Goal: Transaction & Acquisition: Obtain resource

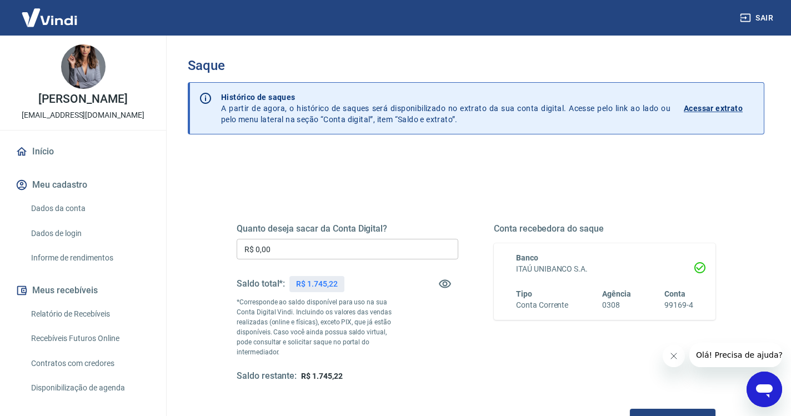
click at [347, 243] on input "R$ 0,00" at bounding box center [348, 249] width 222 height 21
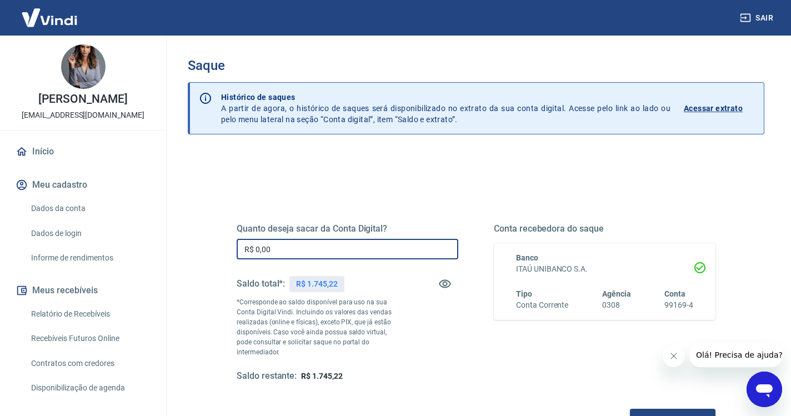
click at [312, 248] on input "R$ 0,00" at bounding box center [348, 249] width 222 height 21
type input "R$ 1.745,22"
click at [630, 409] on button "Solicitar saque" at bounding box center [673, 419] width 86 height 21
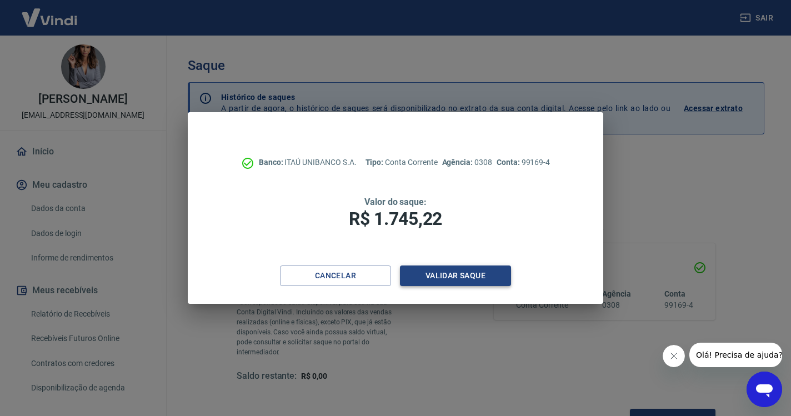
click at [465, 277] on button "Validar saque" at bounding box center [455, 275] width 111 height 21
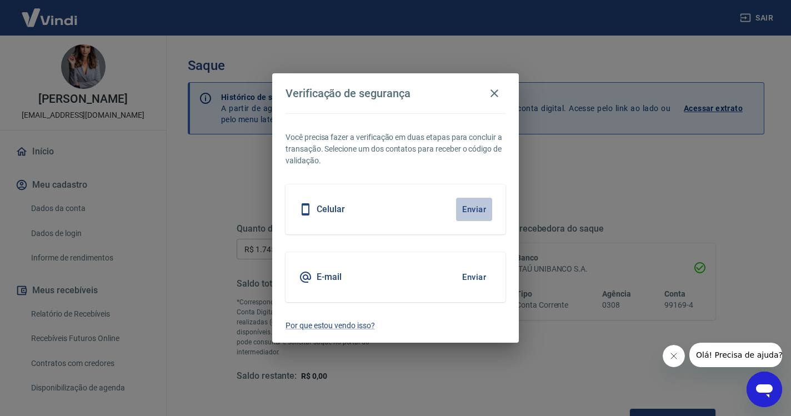
click at [478, 205] on button "Enviar" at bounding box center [474, 209] width 36 height 23
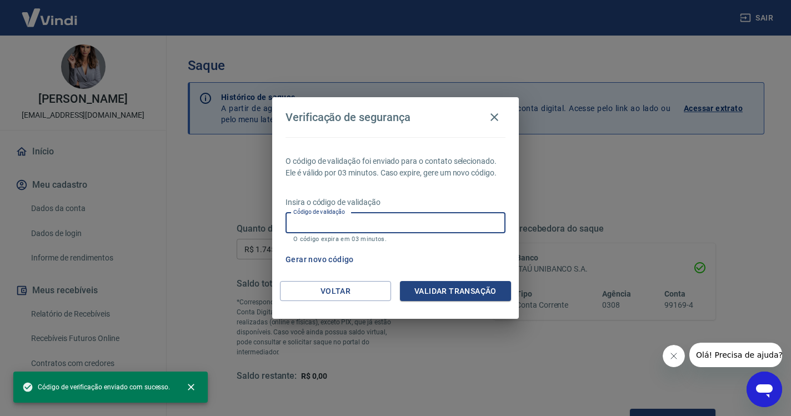
click at [403, 225] on input "Código de validação" at bounding box center [395, 223] width 220 height 21
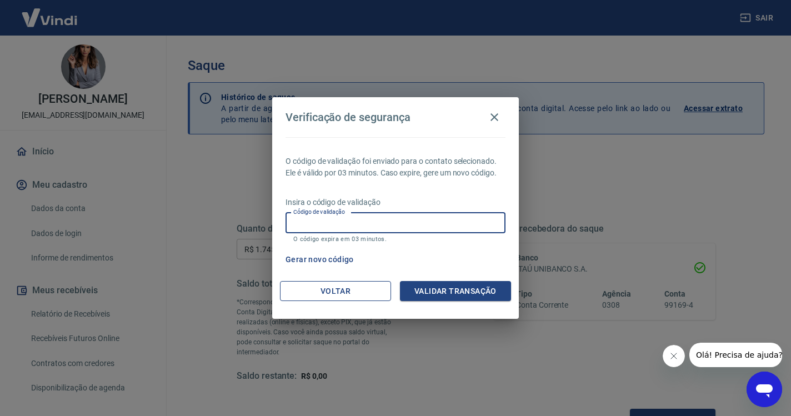
click at [331, 295] on button "Voltar" at bounding box center [335, 291] width 111 height 21
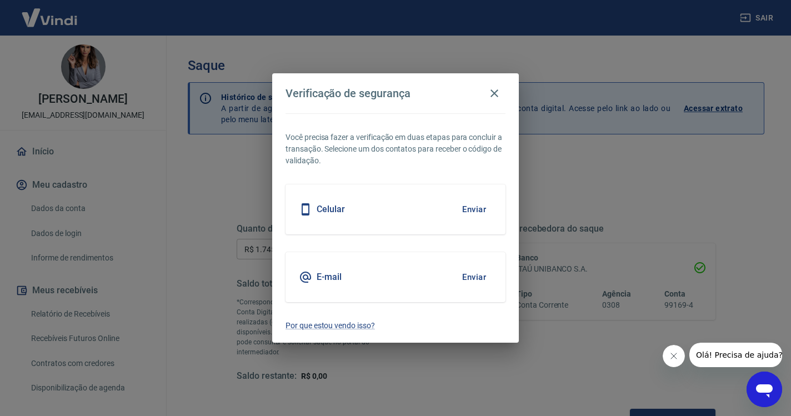
click at [474, 275] on button "Enviar" at bounding box center [474, 276] width 36 height 23
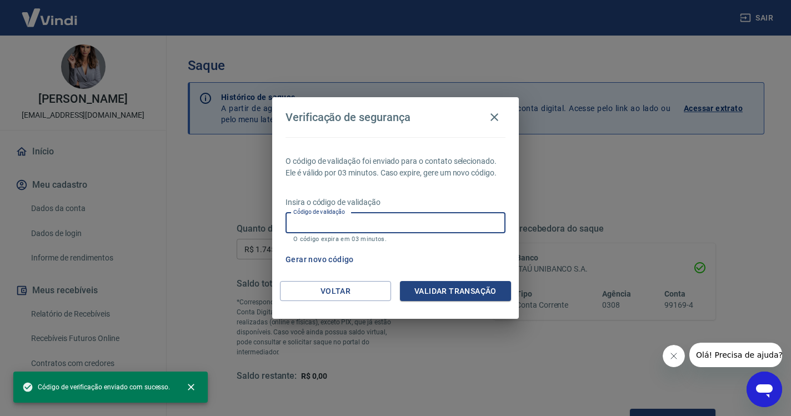
click at [340, 223] on div "Código de validação Código de validação O código expira em 03 minutos." at bounding box center [395, 228] width 220 height 30
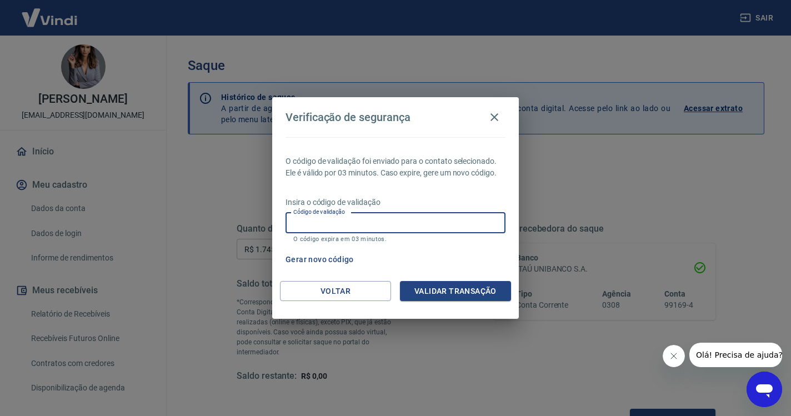
paste input "870673"
type input "870673"
click at [422, 291] on button "Validar transação" at bounding box center [455, 291] width 111 height 21
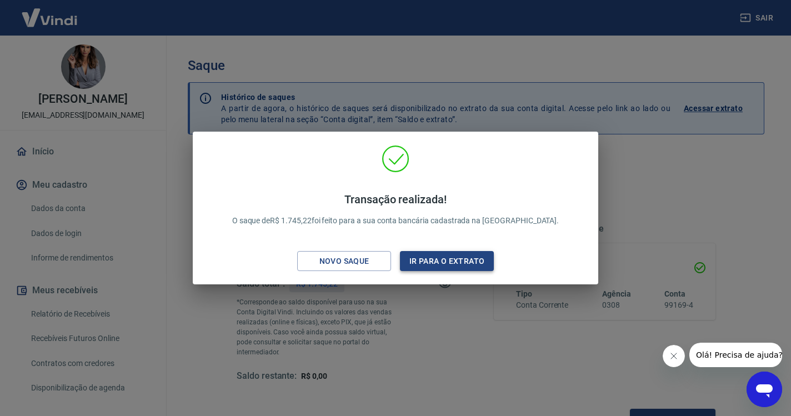
click at [443, 260] on button "Ir para o extrato" at bounding box center [447, 261] width 94 height 21
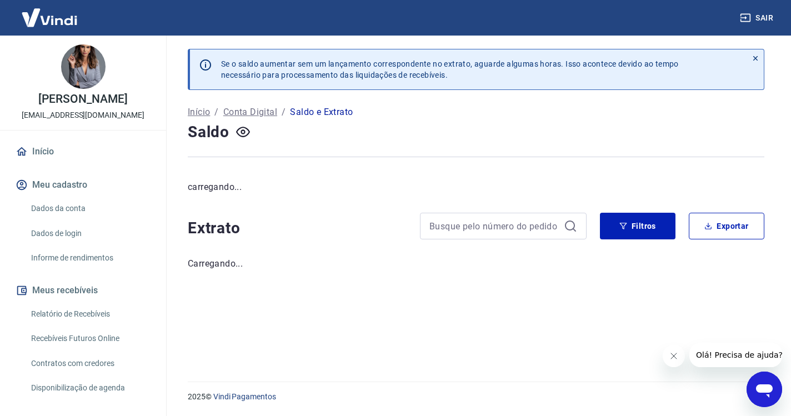
click at [761, 22] on button "Sair" at bounding box center [757, 18] width 40 height 21
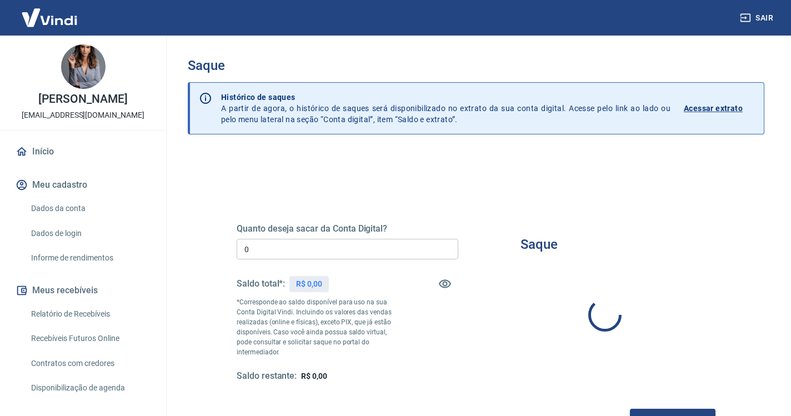
type input "R$ 0,00"
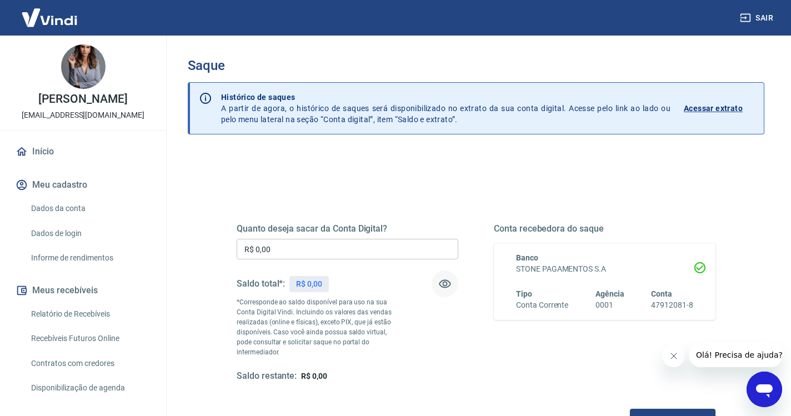
click at [442, 285] on icon "button" at bounding box center [444, 283] width 13 height 13
click at [45, 156] on link "Início" at bounding box center [82, 151] width 139 height 24
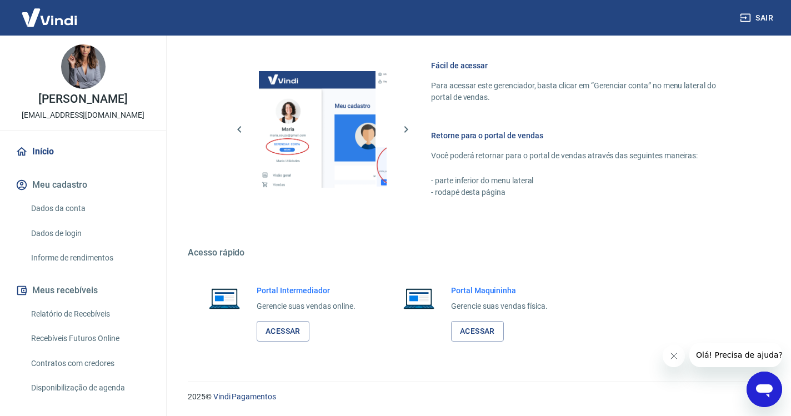
scroll to position [471, 0]
click at [291, 333] on link "Acessar" at bounding box center [283, 332] width 53 height 21
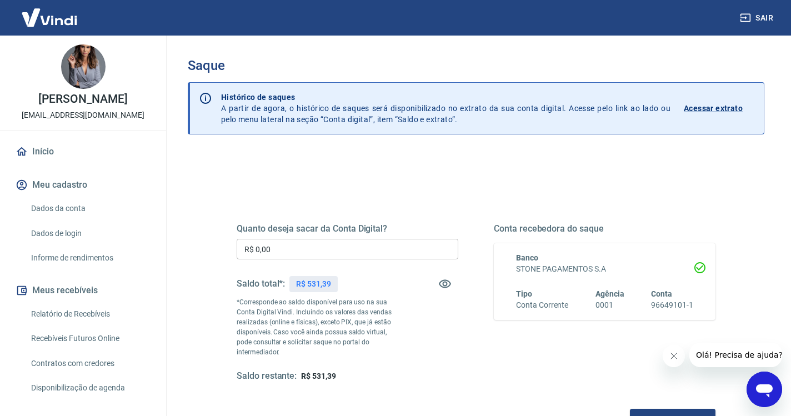
click at [327, 253] on input "R$ 0,00" at bounding box center [348, 249] width 222 height 21
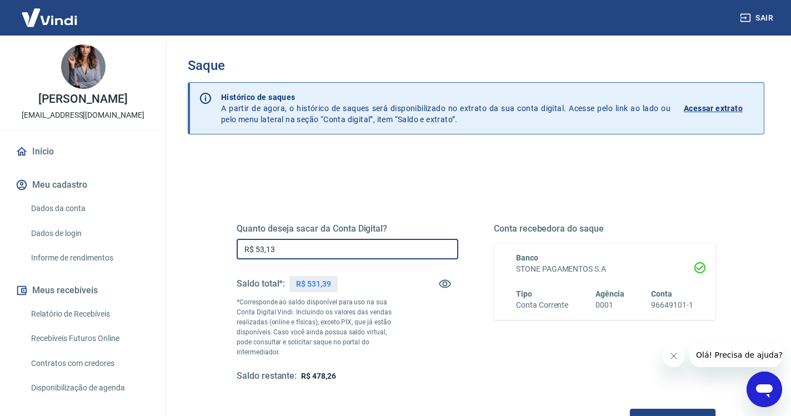
type input "R$ 531,39"
click at [300, 395] on div "Quanto deseja sacar da Conta Digital? R$ 531,39 ​ Saldo total*: R$ 531,39 *Corr…" at bounding box center [476, 313] width 479 height 233
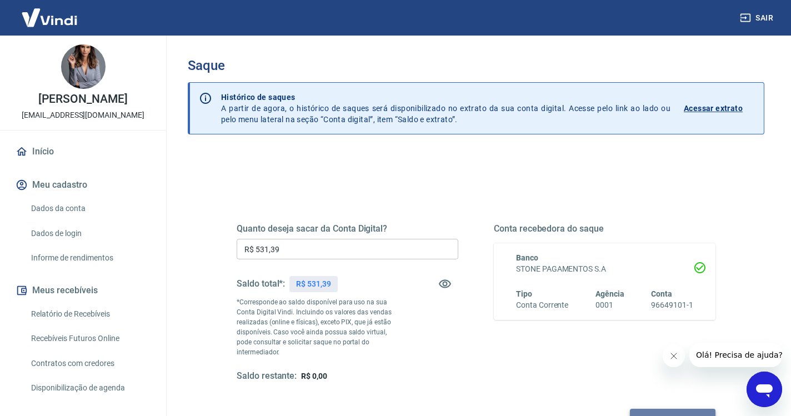
click at [630, 409] on button "Solicitar saque" at bounding box center [673, 419] width 86 height 21
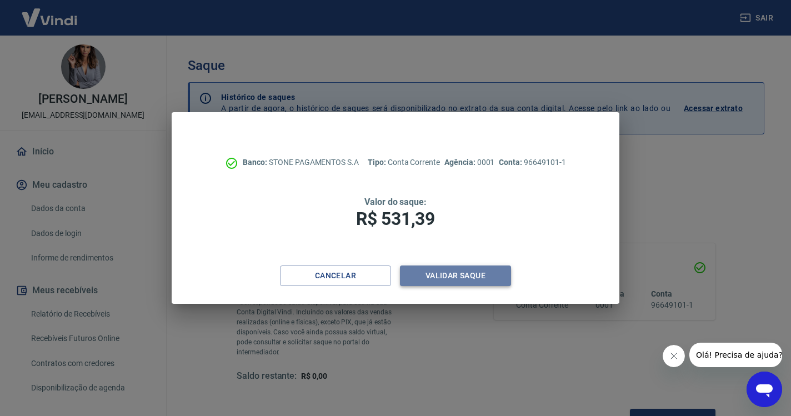
click at [449, 275] on button "Validar saque" at bounding box center [455, 275] width 111 height 21
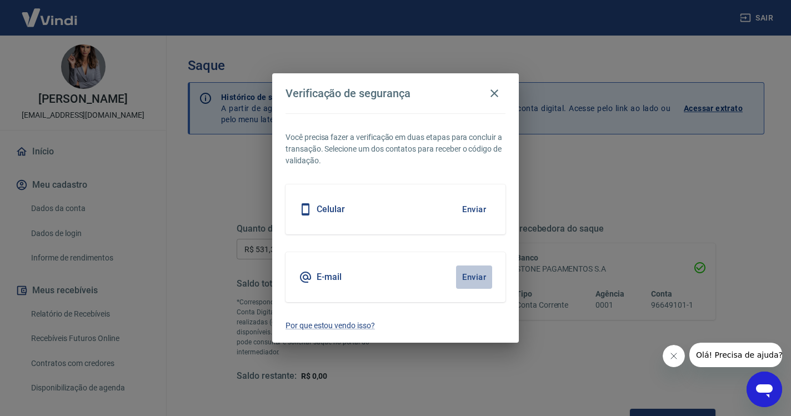
click at [486, 279] on button "Enviar" at bounding box center [474, 276] width 36 height 23
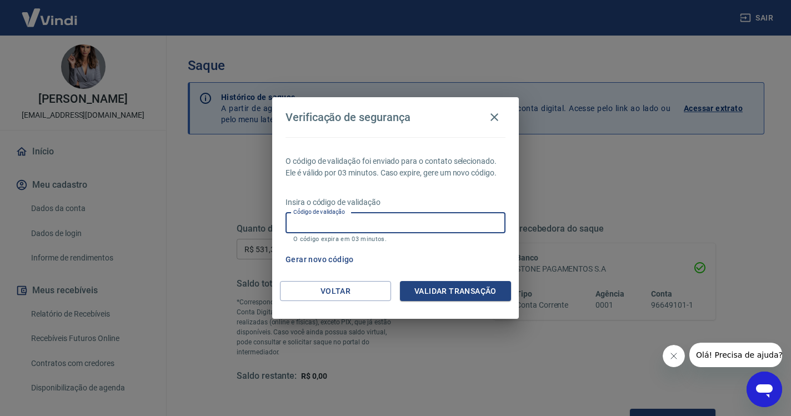
click at [343, 217] on div "Código de validação Código de validação O código expira em 03 minutos." at bounding box center [395, 228] width 220 height 30
type input "569815"
click at [445, 290] on button "Validar transação" at bounding box center [455, 291] width 111 height 21
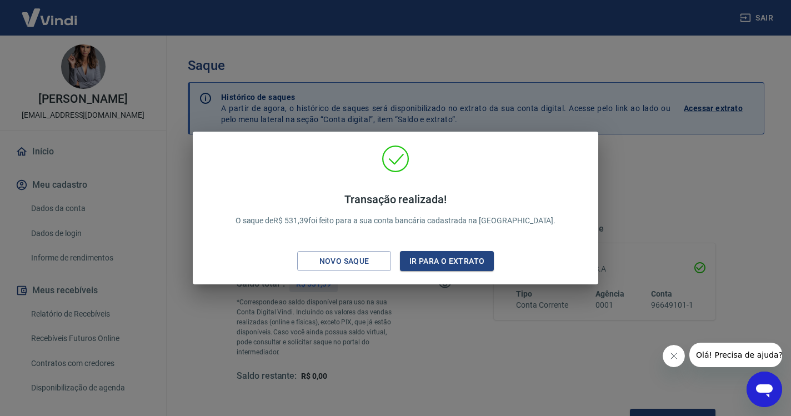
click at [449, 273] on div "Transação realizada! O saque de R$ 531,39 foi feito para a sua conta bancária c…" at bounding box center [396, 210] width 388 height 131
click at [449, 264] on button "Ir para o extrato" at bounding box center [447, 261] width 94 height 21
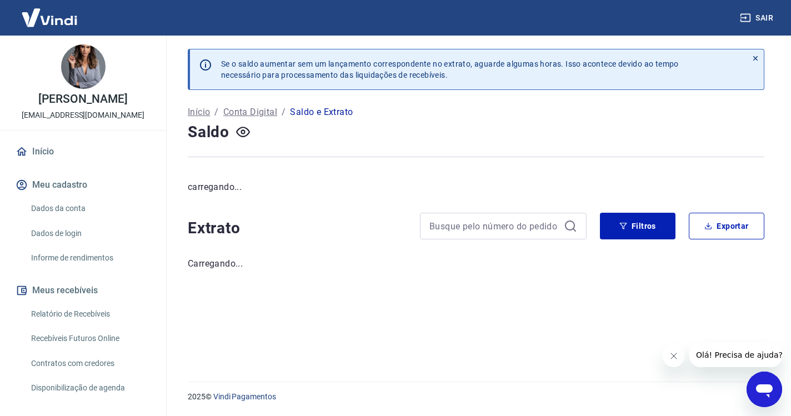
click at [758, 17] on button "Sair" at bounding box center [757, 18] width 40 height 21
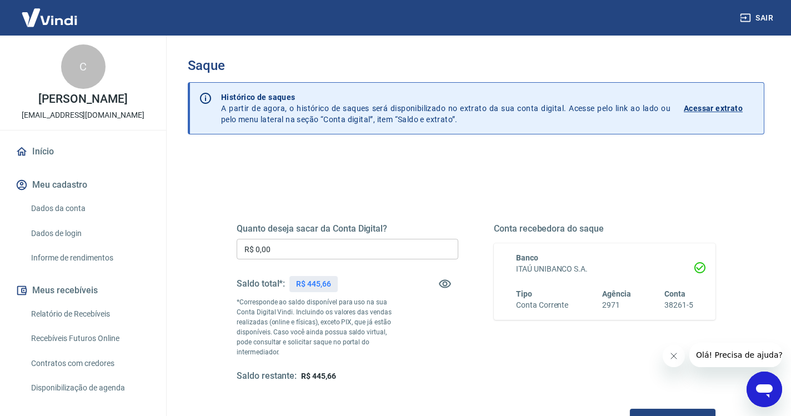
click at [304, 254] on input "R$ 0,00" at bounding box center [348, 249] width 222 height 21
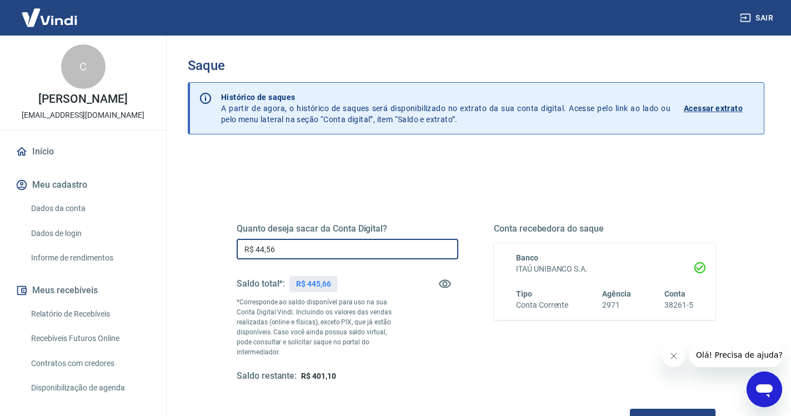
type input "R$ 445,66"
click at [630, 409] on button "Solicitar saque" at bounding box center [673, 419] width 86 height 21
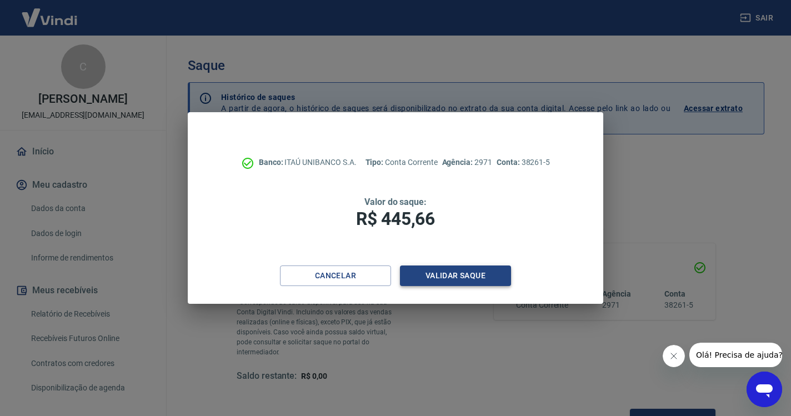
click at [432, 275] on button "Validar saque" at bounding box center [455, 275] width 111 height 21
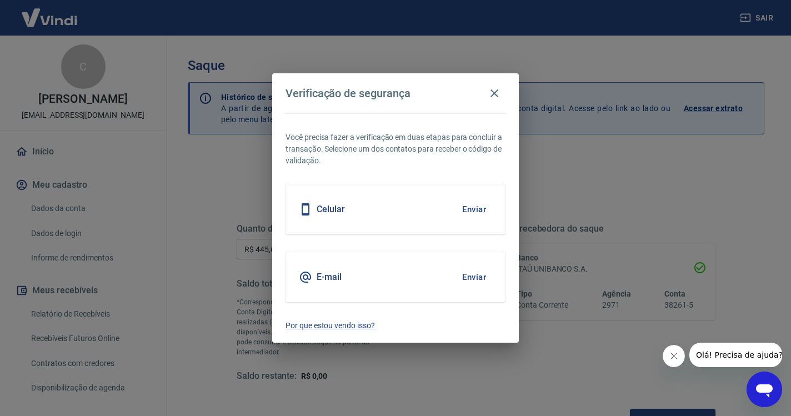
click at [469, 275] on button "Enviar" at bounding box center [474, 276] width 36 height 23
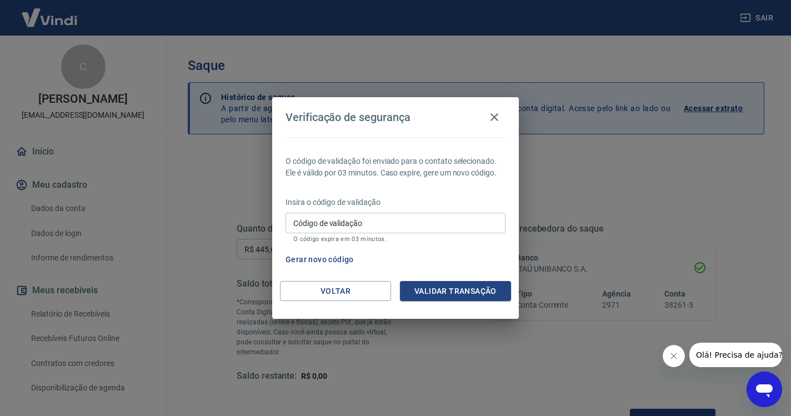
click at [321, 226] on input "Código de validação" at bounding box center [395, 223] width 220 height 21
paste input "829873"
type input "829873"
click at [474, 285] on button "Validar transação" at bounding box center [455, 291] width 111 height 21
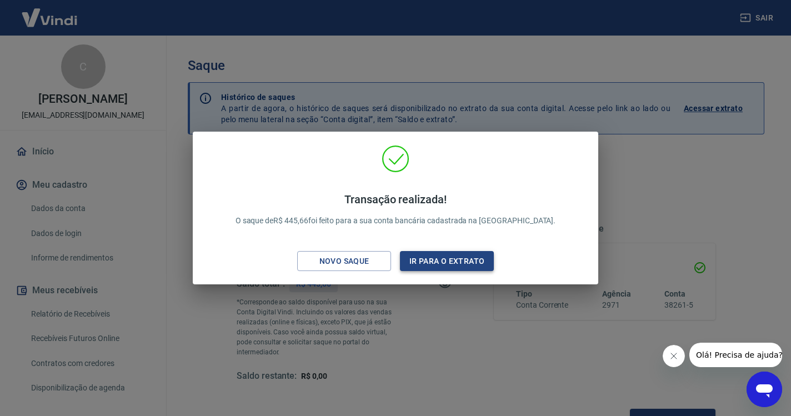
click at [466, 259] on button "Ir para o extrato" at bounding box center [447, 261] width 94 height 21
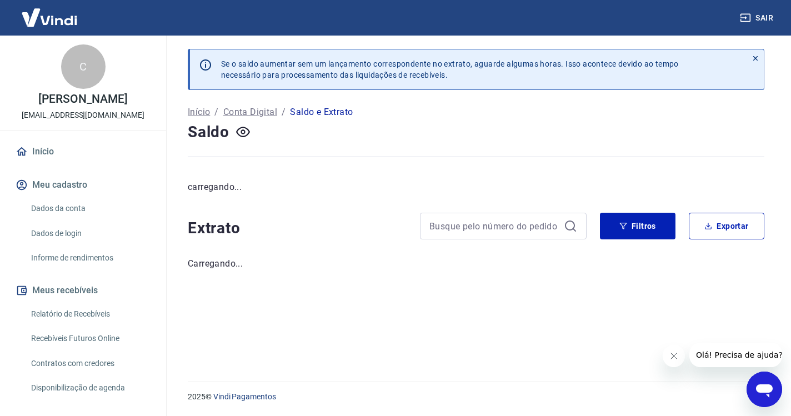
click at [58, 158] on link "Início" at bounding box center [82, 151] width 139 height 24
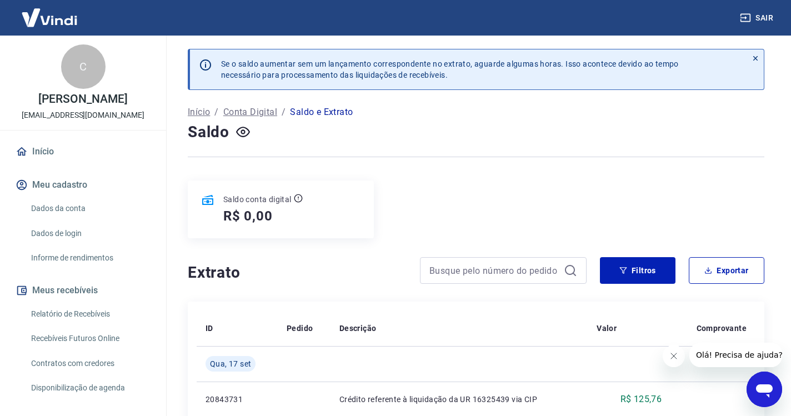
click at [51, 150] on link "Início" at bounding box center [82, 151] width 139 height 24
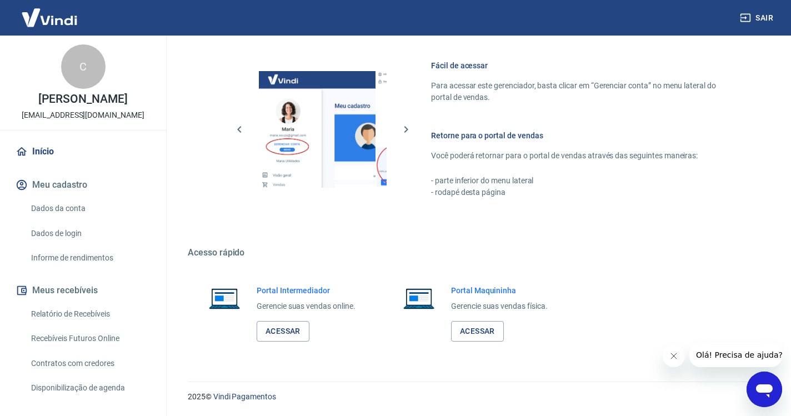
scroll to position [471, 0]
click at [289, 335] on link "Acessar" at bounding box center [283, 332] width 53 height 21
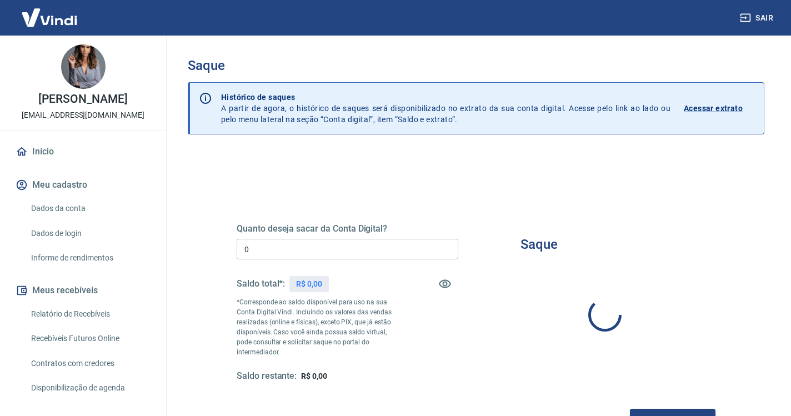
type input "R$ 0,00"
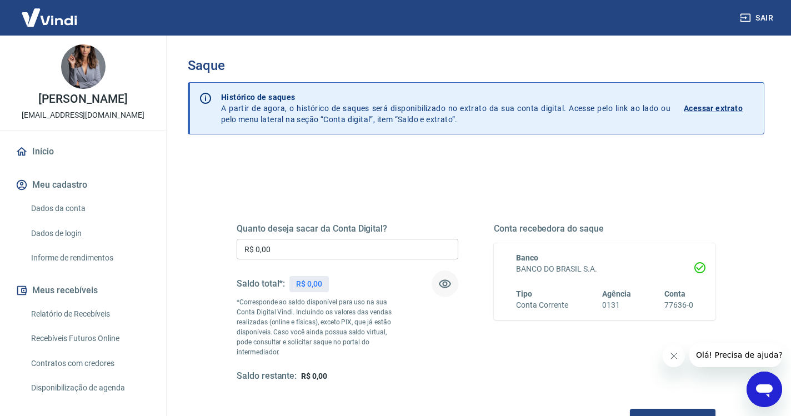
click at [448, 280] on icon "button" at bounding box center [445, 284] width 12 height 8
click at [448, 280] on icon "button" at bounding box center [445, 284] width 12 height 11
click at [756, 17] on button "Sair" at bounding box center [757, 18] width 40 height 21
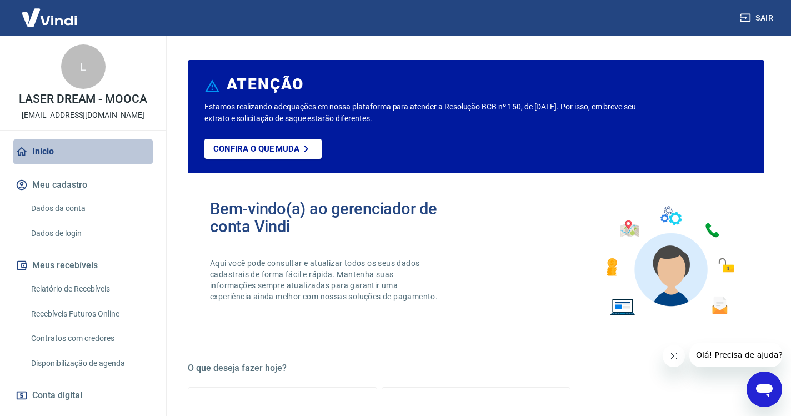
click at [38, 150] on link "Início" at bounding box center [82, 151] width 139 height 24
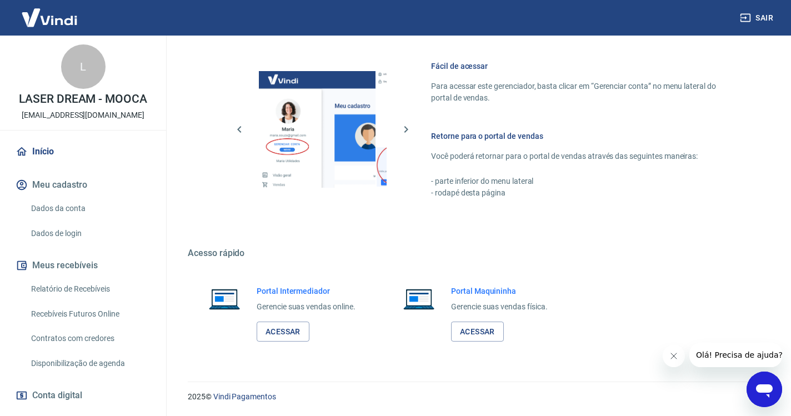
scroll to position [587, 0]
click at [291, 335] on link "Acessar" at bounding box center [283, 332] width 53 height 21
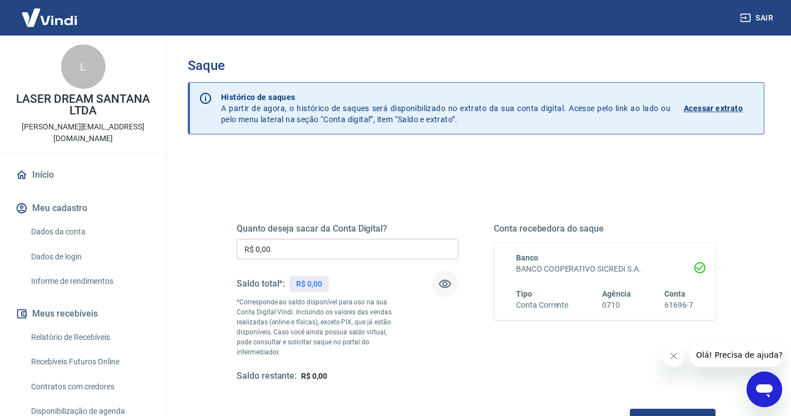
click at [442, 285] on icon "button" at bounding box center [444, 283] width 13 height 13
click at [742, 17] on icon "button" at bounding box center [745, 17] width 11 height 11
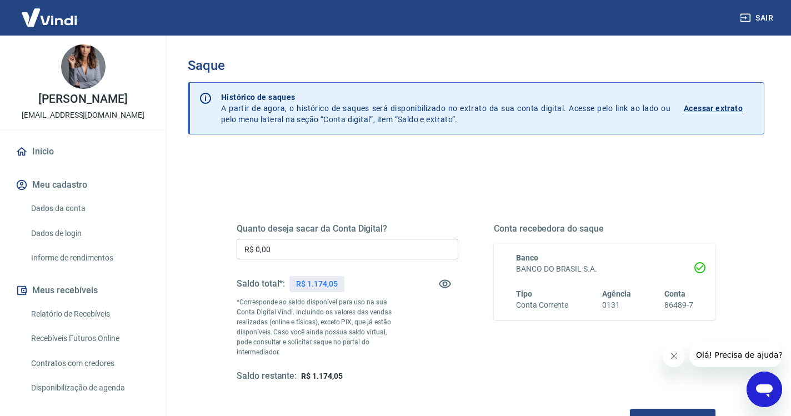
click at [298, 249] on input "R$ 0,00" at bounding box center [348, 249] width 222 height 21
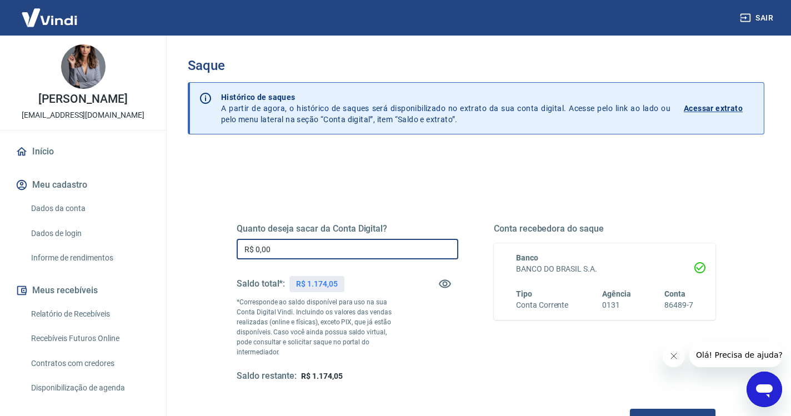
click at [342, 246] on input "R$ 0,00" at bounding box center [348, 249] width 222 height 21
type input "R$ 1.174,05"
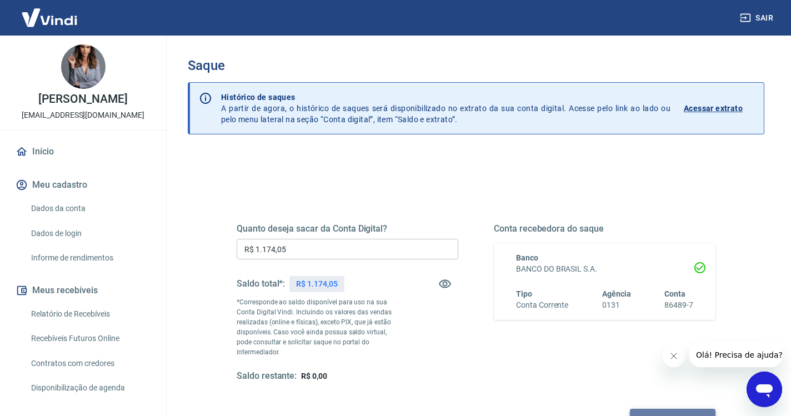
click at [630, 409] on button "Solicitar saque" at bounding box center [673, 419] width 86 height 21
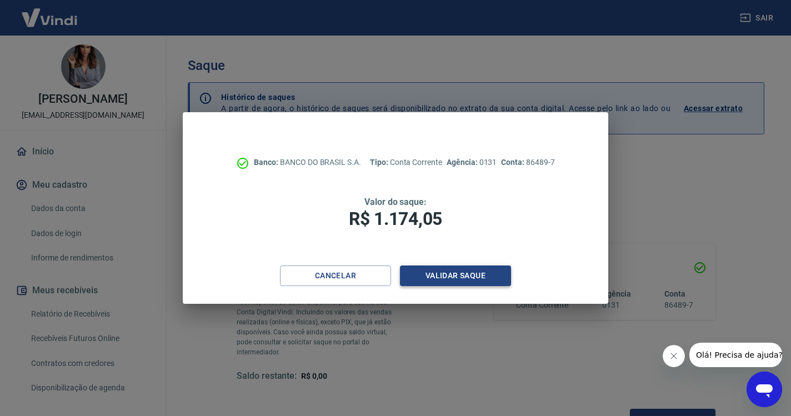
click at [422, 277] on button "Validar saque" at bounding box center [455, 275] width 111 height 21
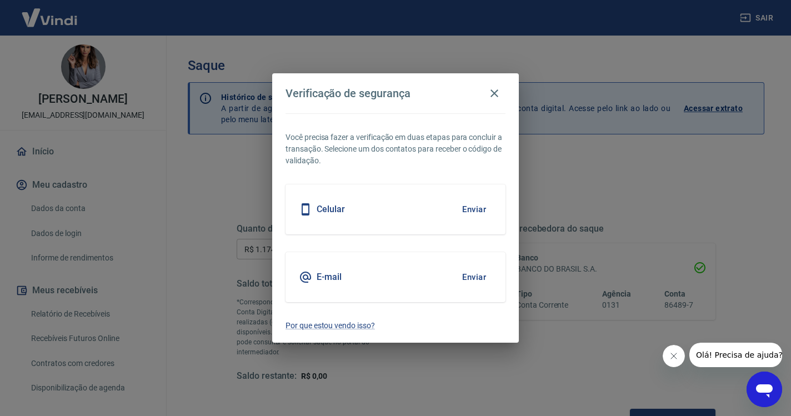
click at [472, 274] on button "Enviar" at bounding box center [474, 276] width 36 height 23
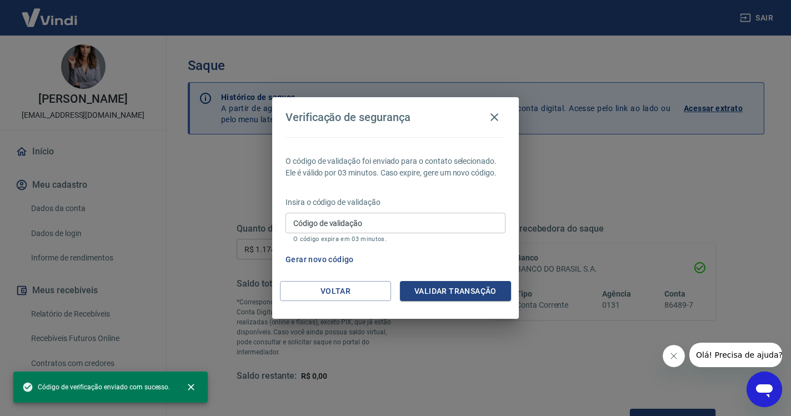
click at [425, 222] on input "Código de validação" at bounding box center [395, 223] width 220 height 21
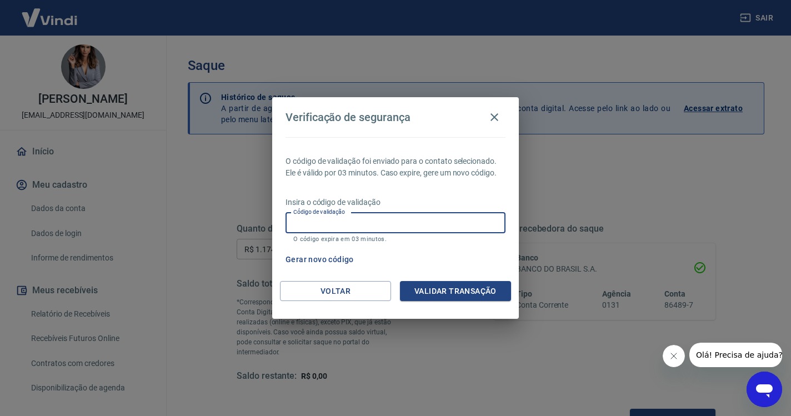
paste input "534365"
type input "534365"
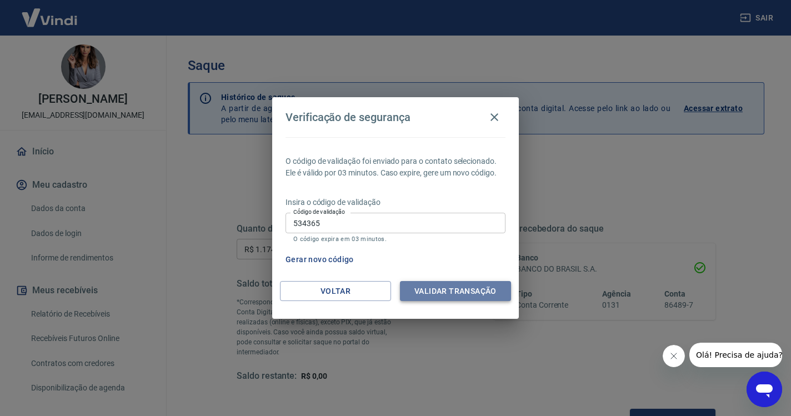
click at [450, 293] on button "Validar transação" at bounding box center [455, 291] width 111 height 21
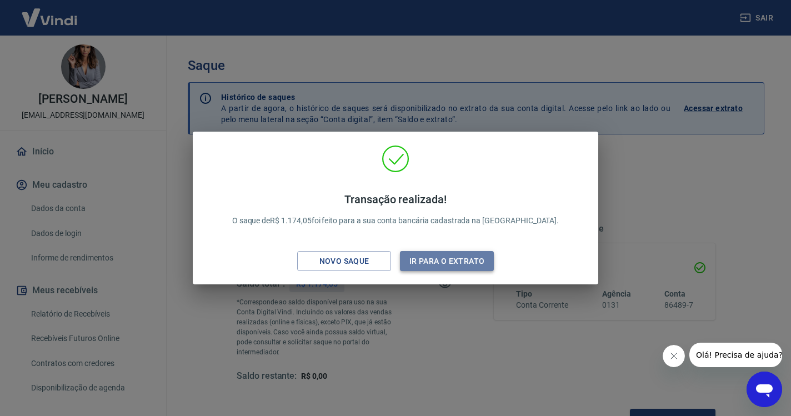
click at [478, 260] on button "Ir para o extrato" at bounding box center [447, 261] width 94 height 21
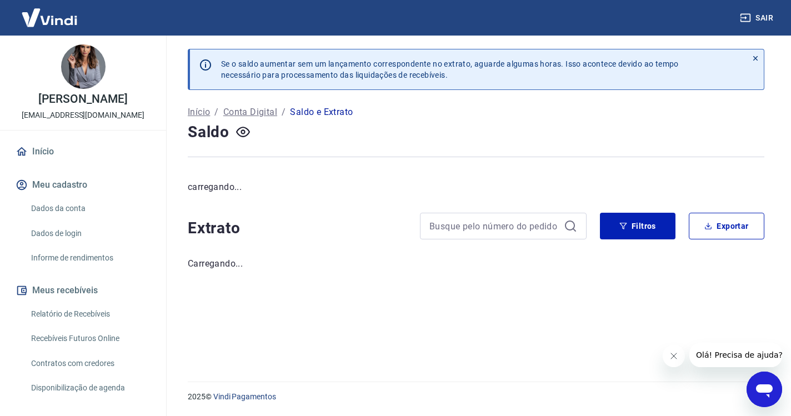
click at [48, 152] on link "Início" at bounding box center [82, 151] width 139 height 24
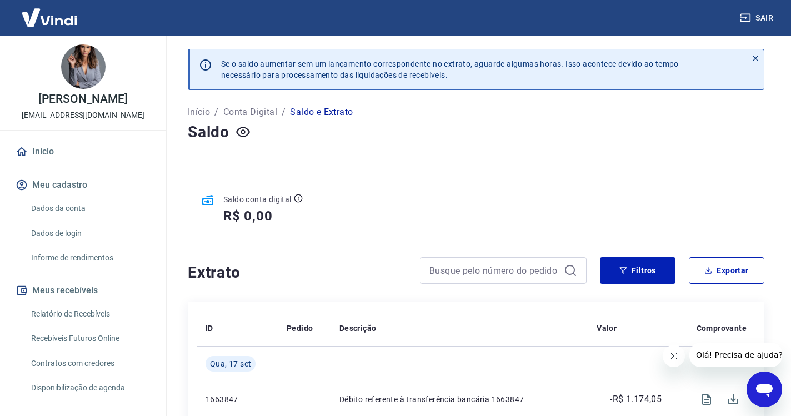
click at [31, 148] on link "Início" at bounding box center [82, 151] width 139 height 24
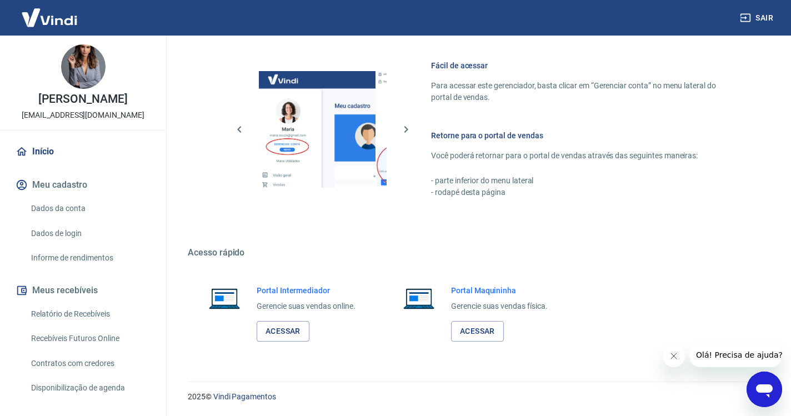
scroll to position [471, 0]
click at [293, 330] on link "Acessar" at bounding box center [283, 332] width 53 height 21
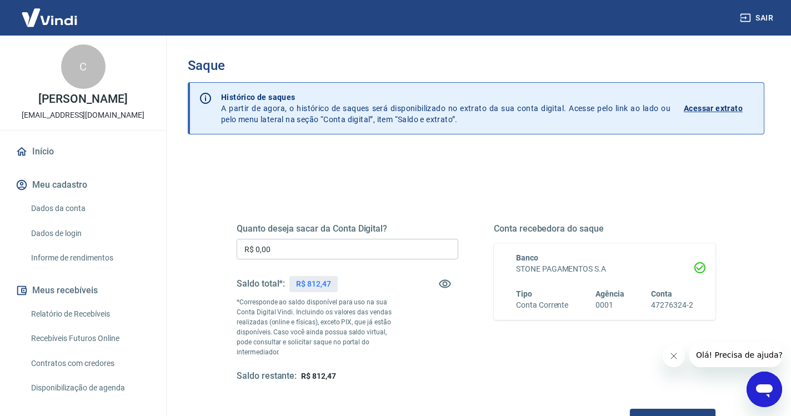
click at [309, 249] on input "R$ 0,00" at bounding box center [348, 249] width 222 height 21
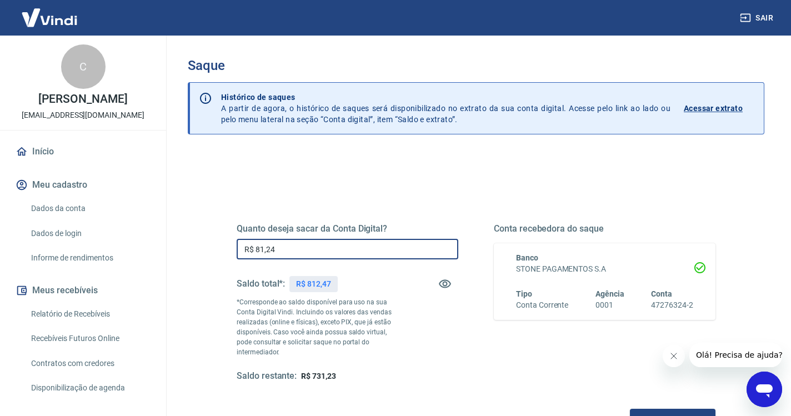
type input "R$ 812,47"
click at [630, 409] on button "Solicitar saque" at bounding box center [673, 419] width 86 height 21
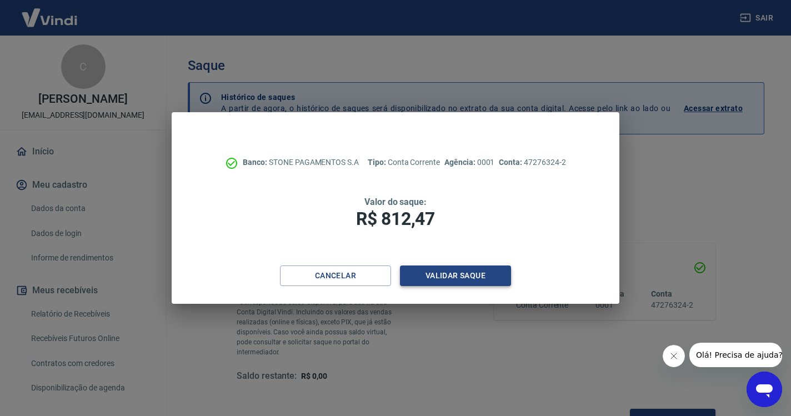
click at [461, 282] on button "Validar saque" at bounding box center [455, 275] width 111 height 21
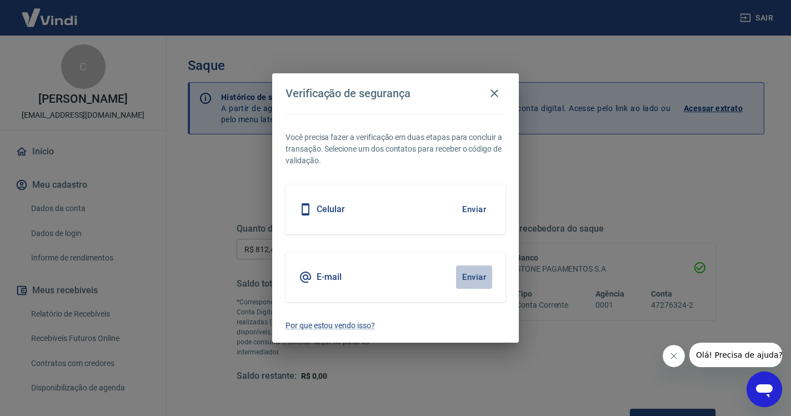
click at [481, 277] on button "Enviar" at bounding box center [474, 276] width 36 height 23
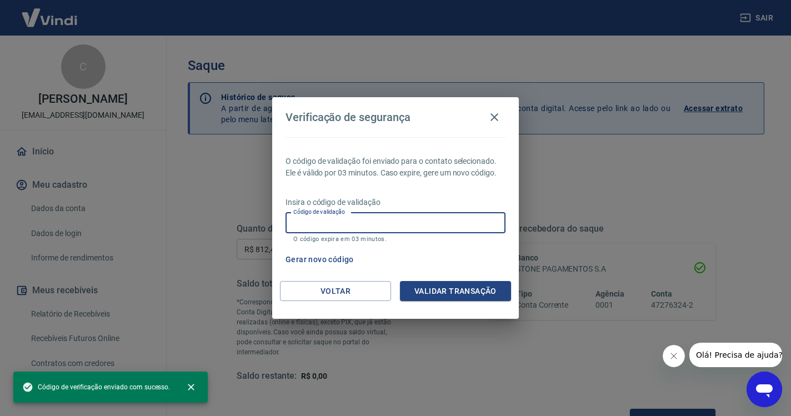
click at [337, 220] on div "Código de validação Código de validação O código expira em 03 minutos." at bounding box center [395, 228] width 220 height 30
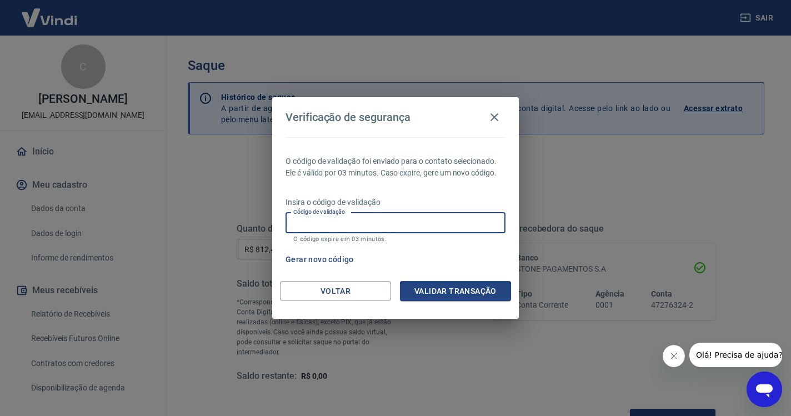
paste input "145310"
type input "145310"
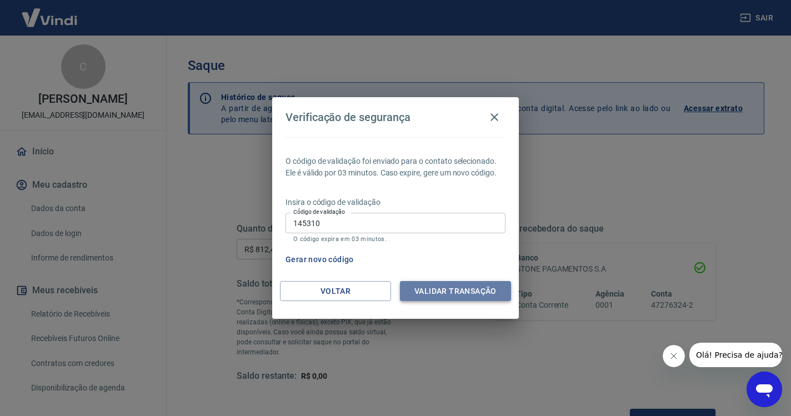
click at [431, 295] on button "Validar transação" at bounding box center [455, 291] width 111 height 21
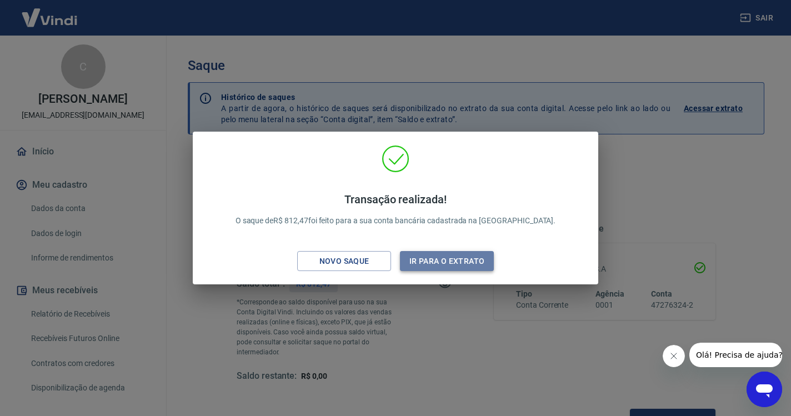
click at [450, 265] on button "Ir para o extrato" at bounding box center [447, 261] width 94 height 21
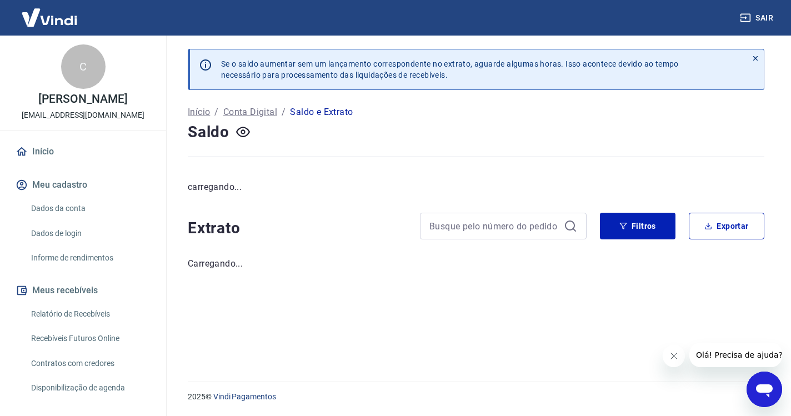
click at [758, 25] on button "Sair" at bounding box center [757, 18] width 40 height 21
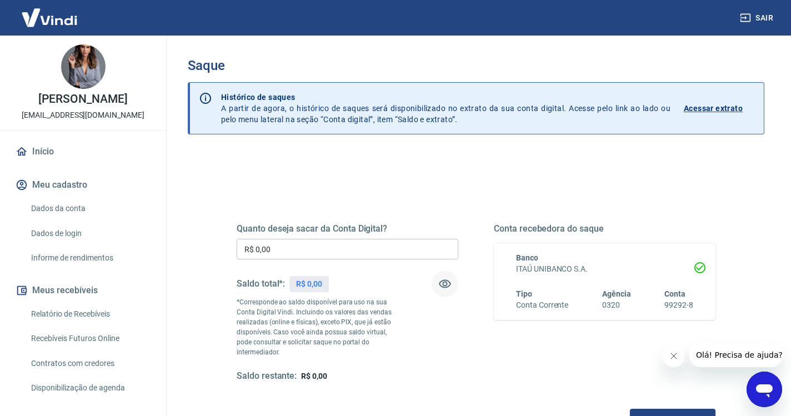
click at [447, 288] on icon "button" at bounding box center [444, 283] width 13 height 13
click at [53, 145] on link "Início" at bounding box center [82, 151] width 139 height 24
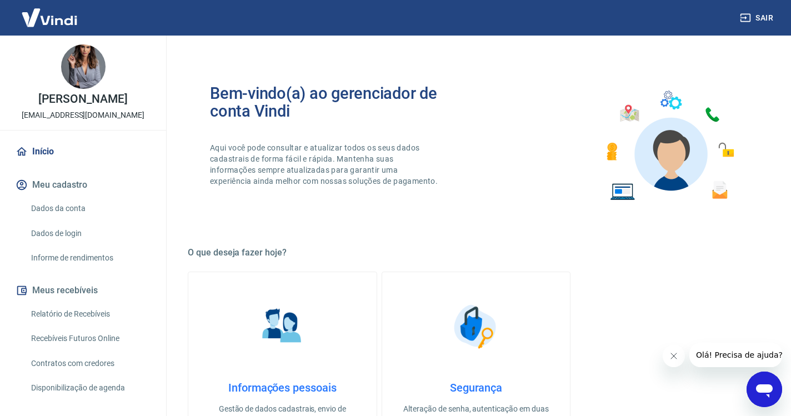
click at [62, 146] on link "Início" at bounding box center [82, 151] width 139 height 24
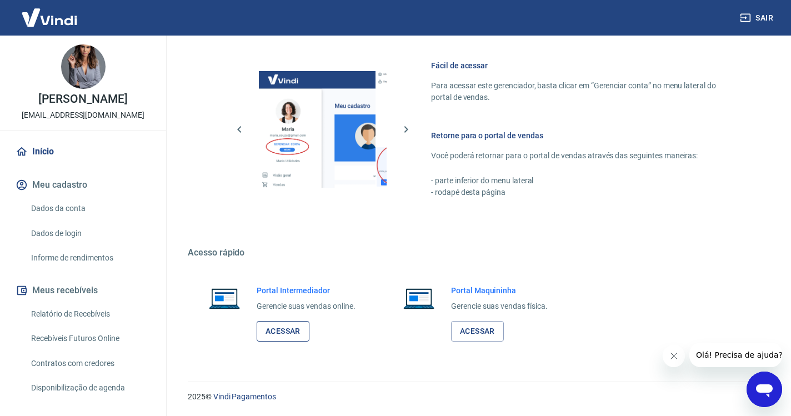
scroll to position [471, 0]
click at [293, 333] on link "Acessar" at bounding box center [283, 332] width 53 height 21
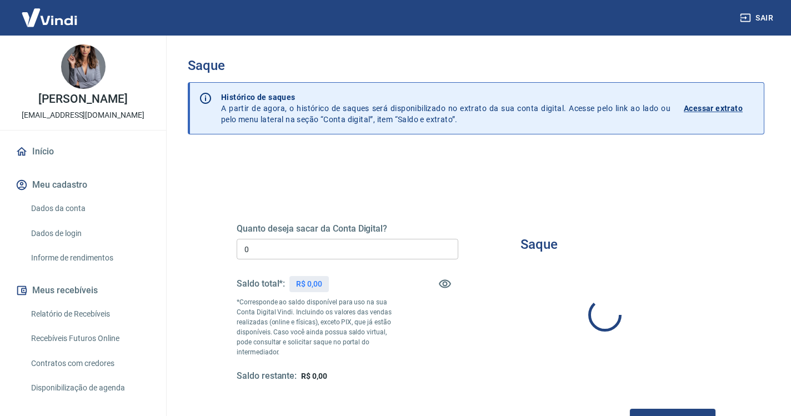
type input "R$ 0,00"
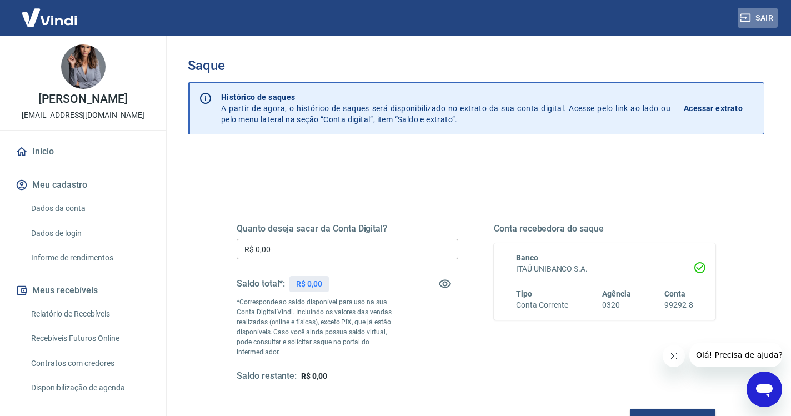
click at [751, 26] on button "Sair" at bounding box center [757, 18] width 40 height 21
click at [441, 285] on icon "button" at bounding box center [444, 283] width 13 height 13
click at [57, 157] on link "Início" at bounding box center [82, 151] width 139 height 24
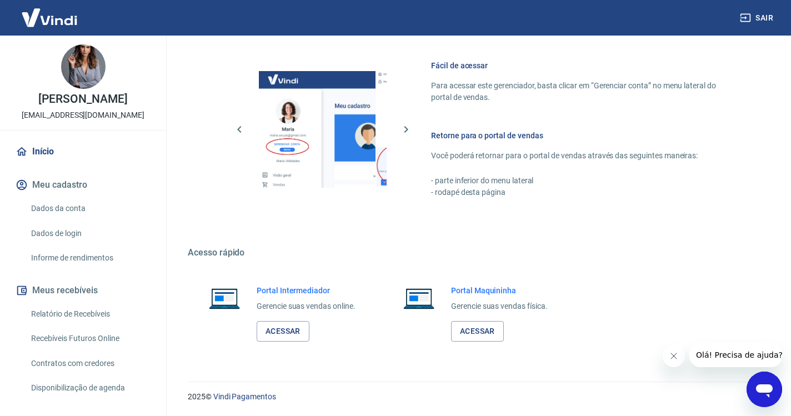
scroll to position [471, 0]
click at [298, 337] on link "Acessar" at bounding box center [283, 332] width 53 height 21
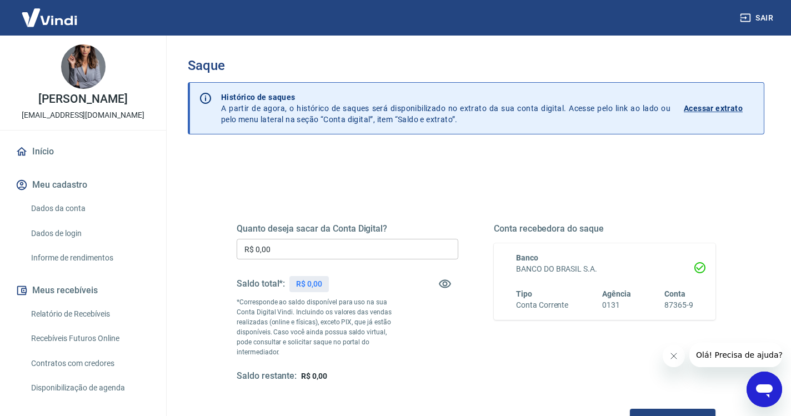
click at [760, 16] on button "Sair" at bounding box center [757, 18] width 40 height 21
click at [443, 288] on icon "button" at bounding box center [444, 283] width 13 height 13
click at [95, 147] on link "Início" at bounding box center [82, 151] width 139 height 24
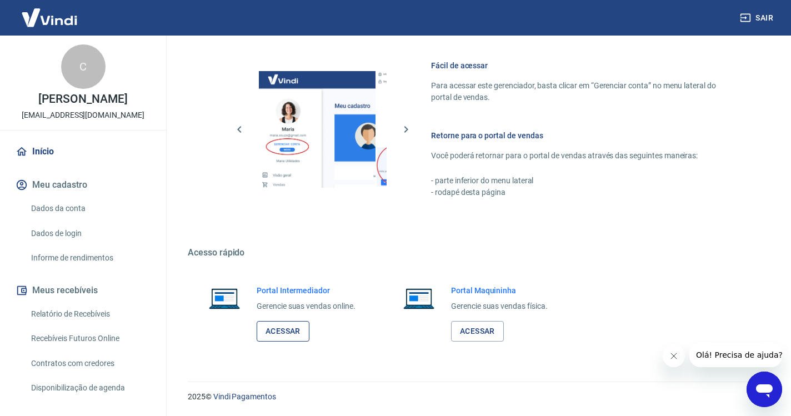
scroll to position [471, 0]
click at [287, 340] on link "Acessar" at bounding box center [283, 332] width 53 height 21
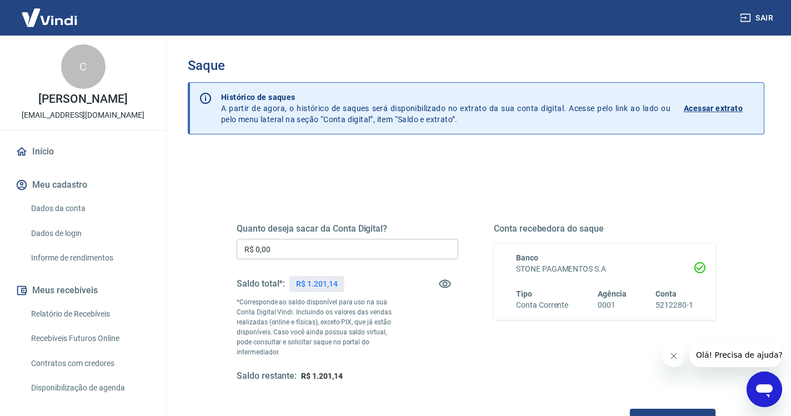
click at [320, 251] on input "R$ 0,00" at bounding box center [348, 249] width 222 height 21
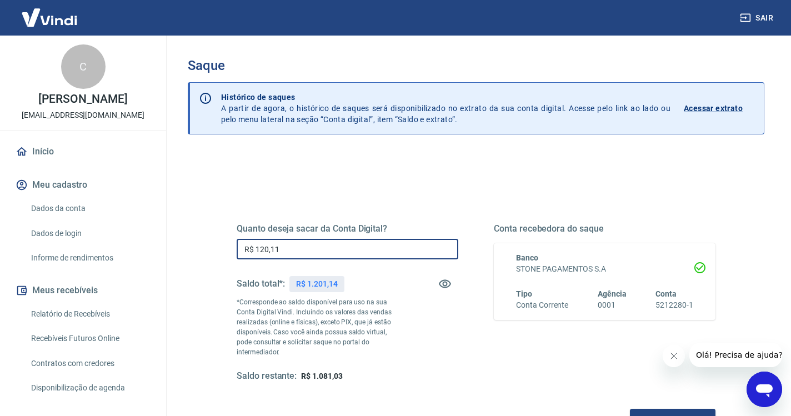
type input "R$ 1.201,14"
click at [630, 409] on button "Solicitar saque" at bounding box center [673, 419] width 86 height 21
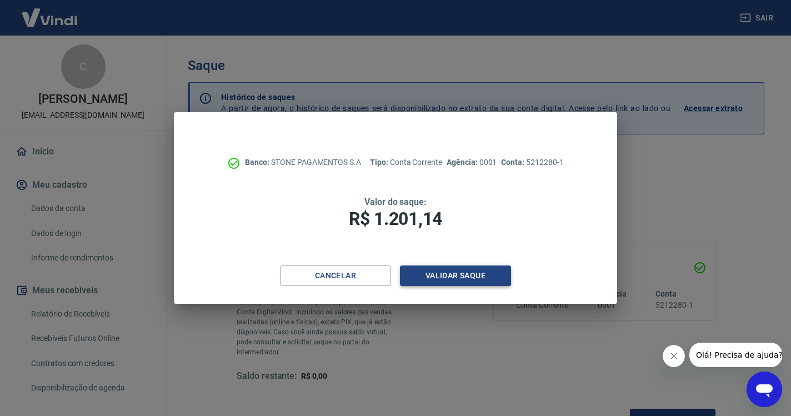
click at [454, 275] on button "Validar saque" at bounding box center [455, 275] width 111 height 21
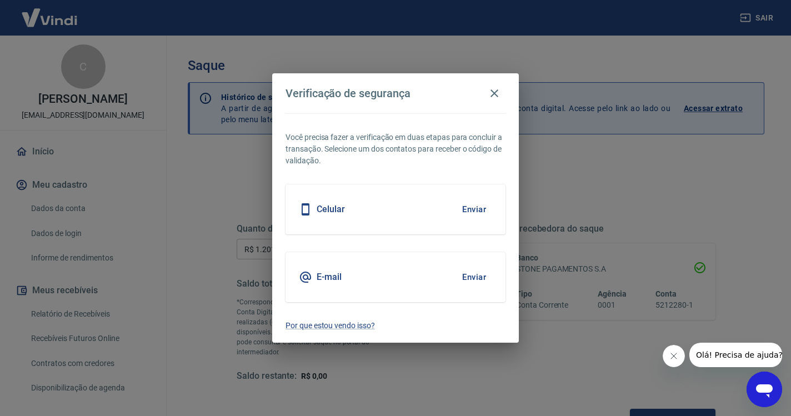
click at [474, 277] on button "Enviar" at bounding box center [474, 276] width 36 height 23
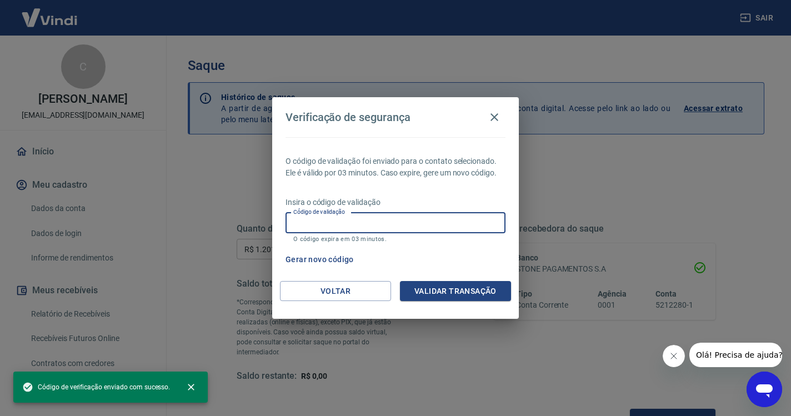
click at [331, 221] on div "Código de validação Código de validação O código expira em 03 minutos." at bounding box center [395, 228] width 220 height 30
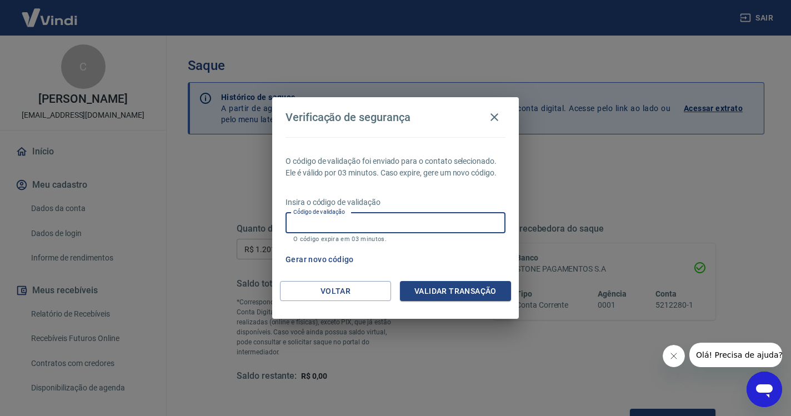
paste input "307609"
type input "307609"
click at [449, 291] on button "Validar transação" at bounding box center [455, 291] width 111 height 21
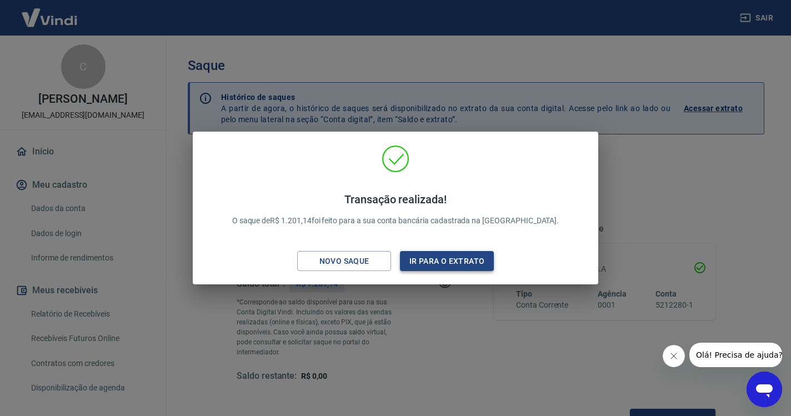
click at [466, 267] on button "Ir para o extrato" at bounding box center [447, 261] width 94 height 21
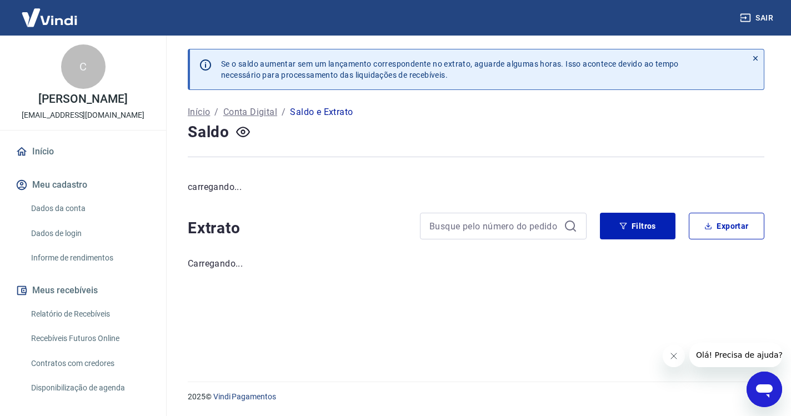
click at [54, 157] on link "Início" at bounding box center [82, 151] width 139 height 24
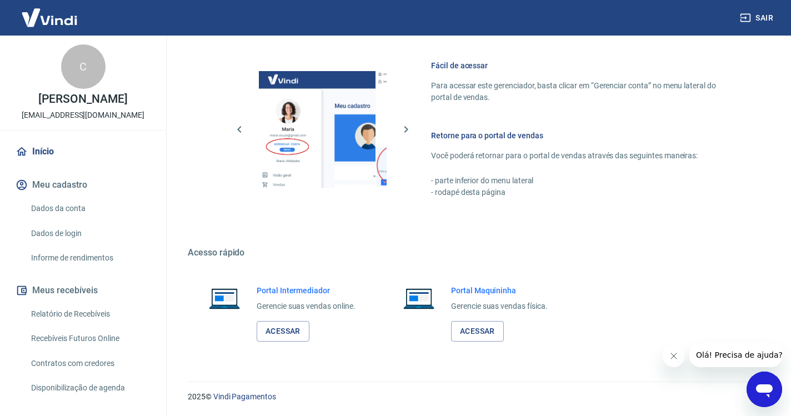
scroll to position [471, 0]
click at [297, 334] on link "Acessar" at bounding box center [283, 332] width 53 height 21
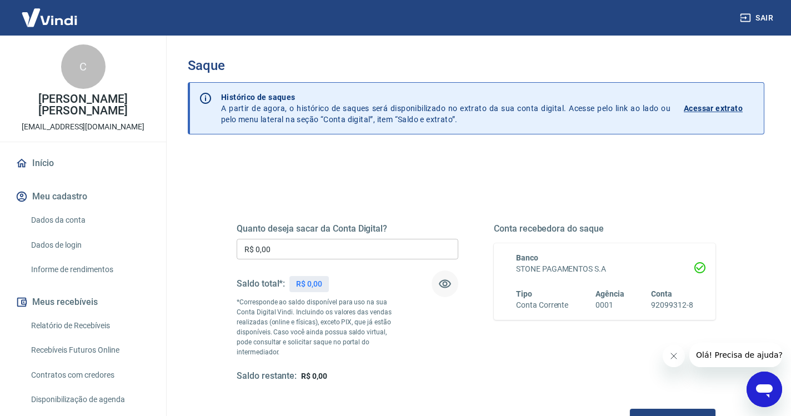
click at [444, 287] on icon "button" at bounding box center [444, 283] width 13 height 13
click at [444, 287] on icon "button" at bounding box center [445, 284] width 12 height 11
click at [755, 17] on button "Sair" at bounding box center [757, 18] width 40 height 21
